Goal: Task Accomplishment & Management: Complete application form

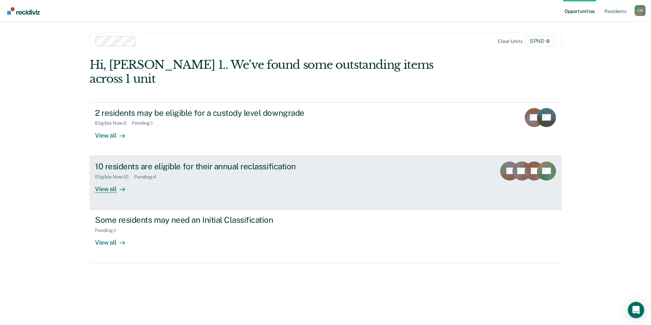
click at [112, 179] on div "View all" at bounding box center [114, 185] width 38 height 13
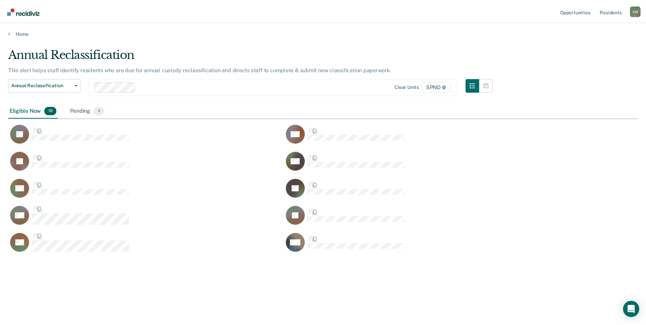
scroll to position [222, 629]
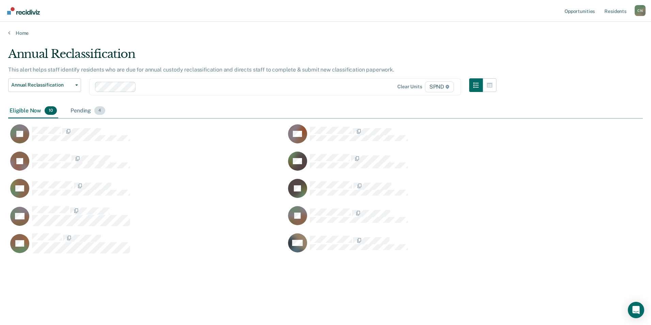
click at [85, 108] on div "Pending 4" at bounding box center [87, 110] width 37 height 15
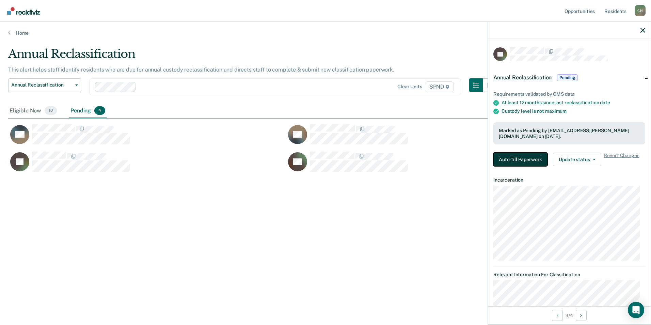
click at [505, 158] on button "Auto-fill Paperwork" at bounding box center [520, 159] width 54 height 14
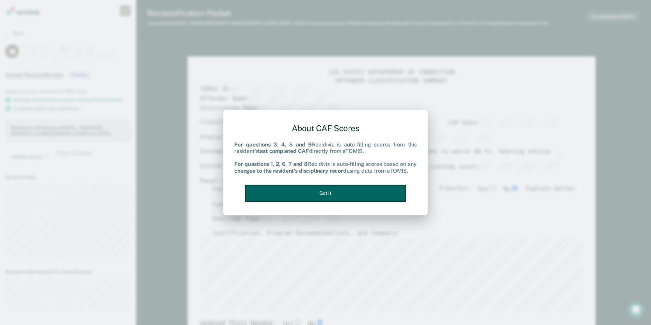
click at [330, 196] on button "Got it" at bounding box center [325, 193] width 161 height 17
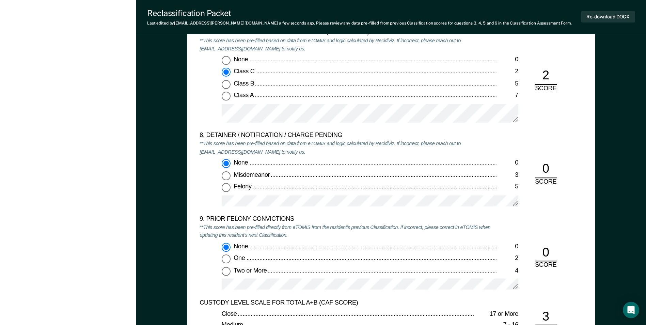
scroll to position [1429, 0]
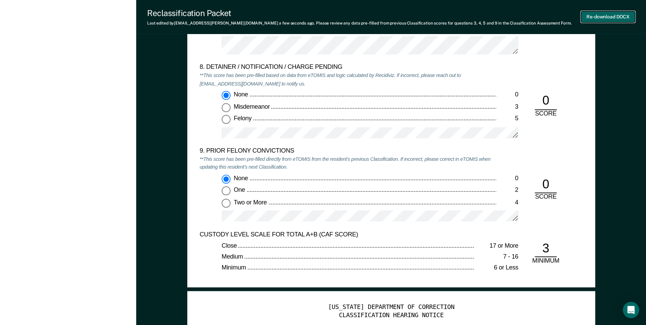
click at [598, 15] on button "Re-download DOCX" at bounding box center [608, 16] width 54 height 11
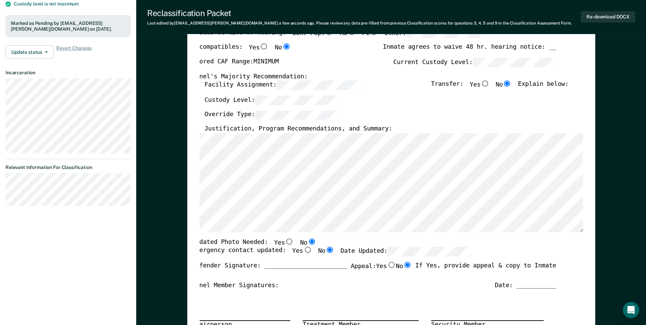
scroll to position [34, 0]
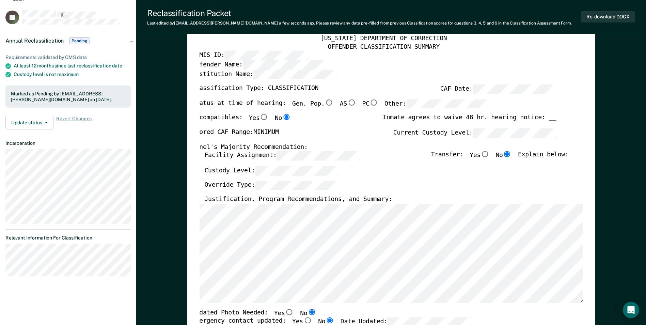
click at [0, 254] on html "Looks like you’re using Internet Explorer 11. For faster loading and a better e…" at bounding box center [323, 128] width 646 height 325
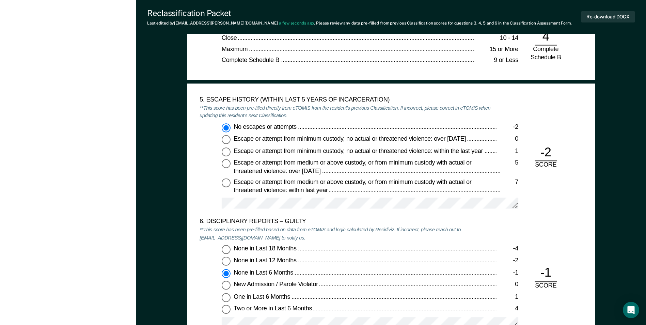
scroll to position [1055, 0]
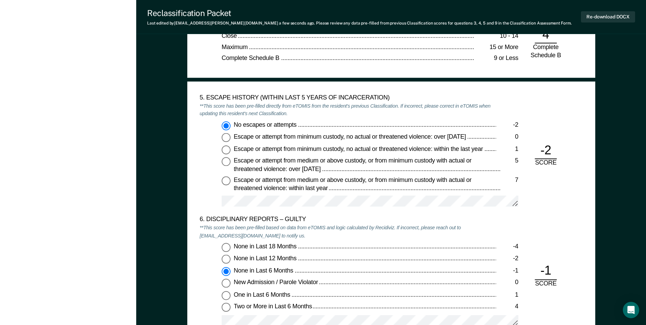
click at [297, 122] on span "No escapes or attempts" at bounding box center [265, 124] width 64 height 7
click at [230, 122] on input "No escapes or attempts -2" at bounding box center [226, 125] width 9 height 9
drag, startPoint x: 297, startPoint y: 122, endPoint x: 234, endPoint y: 126, distance: 63.1
click at [234, 126] on span "No escapes or attempts" at bounding box center [265, 124] width 64 height 7
copy span "No escapes or attempts"
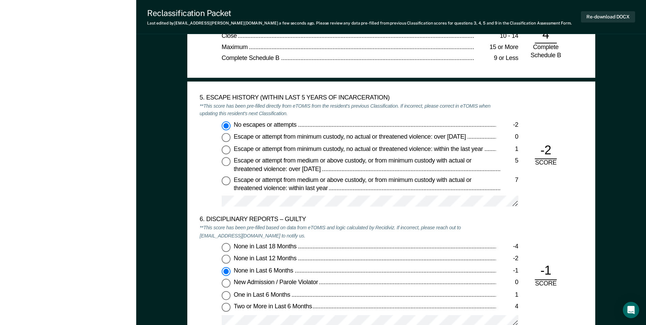
scroll to position [1157, 0]
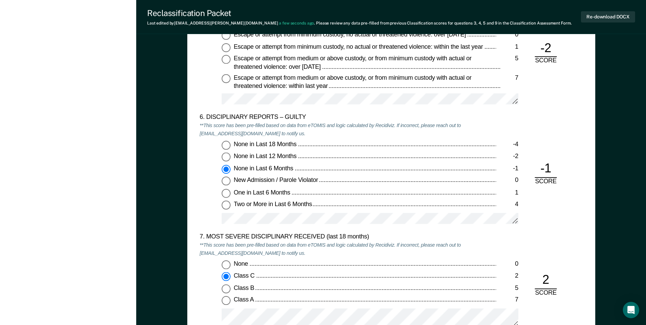
type textarea "x"
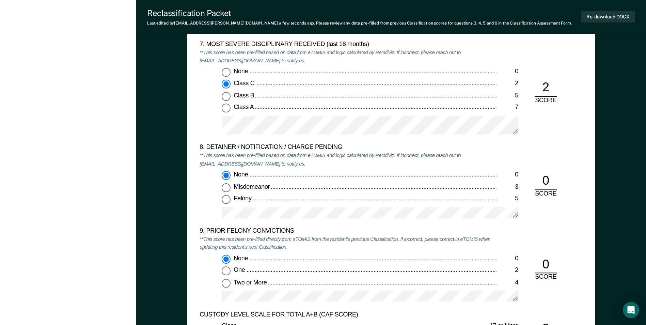
scroll to position [1327, 0]
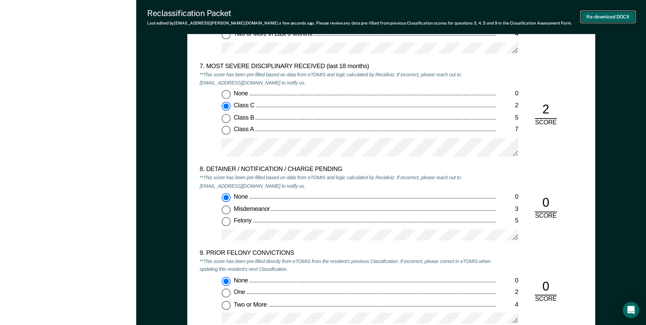
click at [593, 18] on button "Re-download DOCX" at bounding box center [608, 16] width 54 height 11
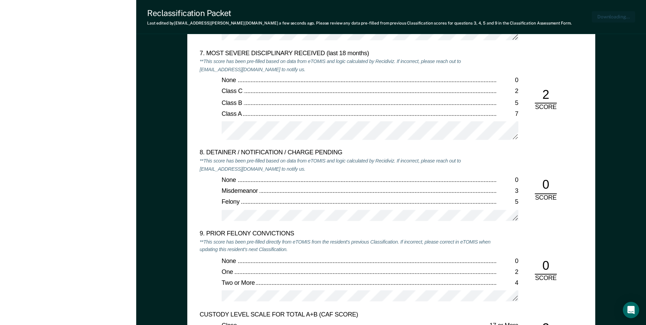
scroll to position [0, 1]
